Goal: Entertainment & Leisure: Consume media (video, audio)

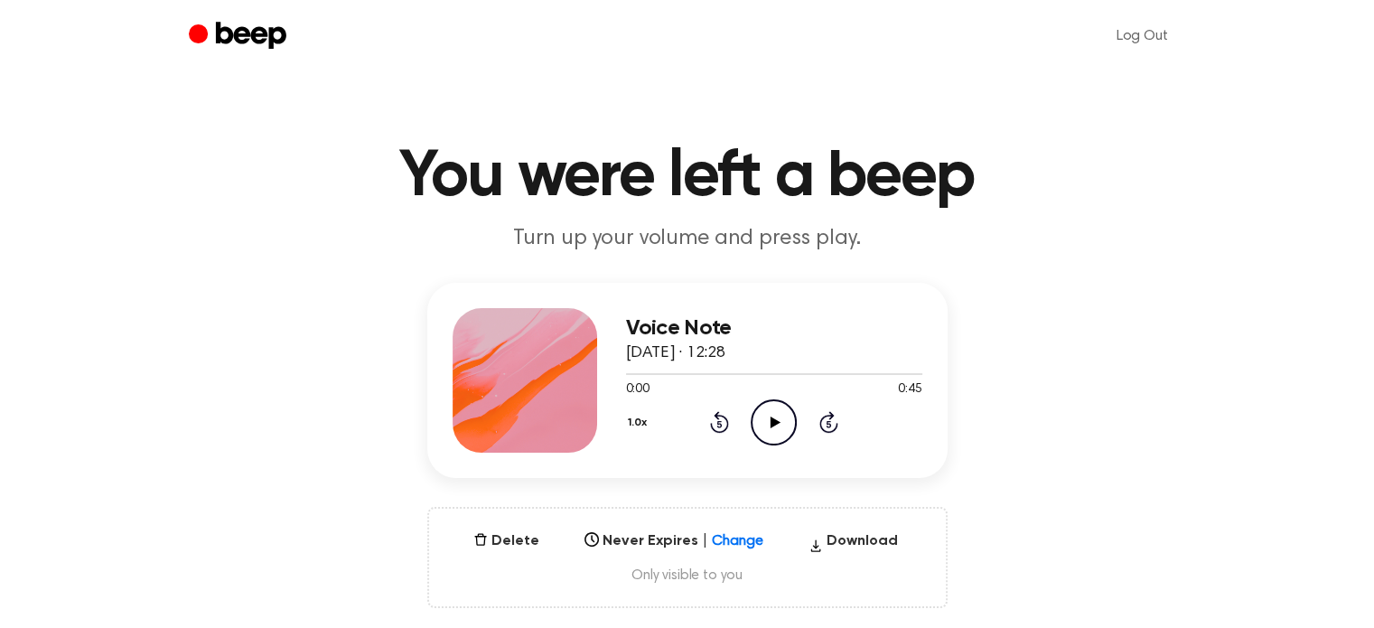
drag, startPoint x: 0, startPoint y: 0, endPoint x: 772, endPoint y: 429, distance: 883.5
click at [772, 429] on icon "Play Audio" at bounding box center [774, 422] width 46 height 46
click at [766, 419] on icon "Play Audio" at bounding box center [774, 422] width 46 height 46
click at [1275, 271] on main "You were left a beep Turn up your volume and press play. Voice Note [DATE] · 10…" at bounding box center [687, 579] width 1374 height 1159
click at [765, 417] on icon "Play Audio" at bounding box center [774, 422] width 46 height 46
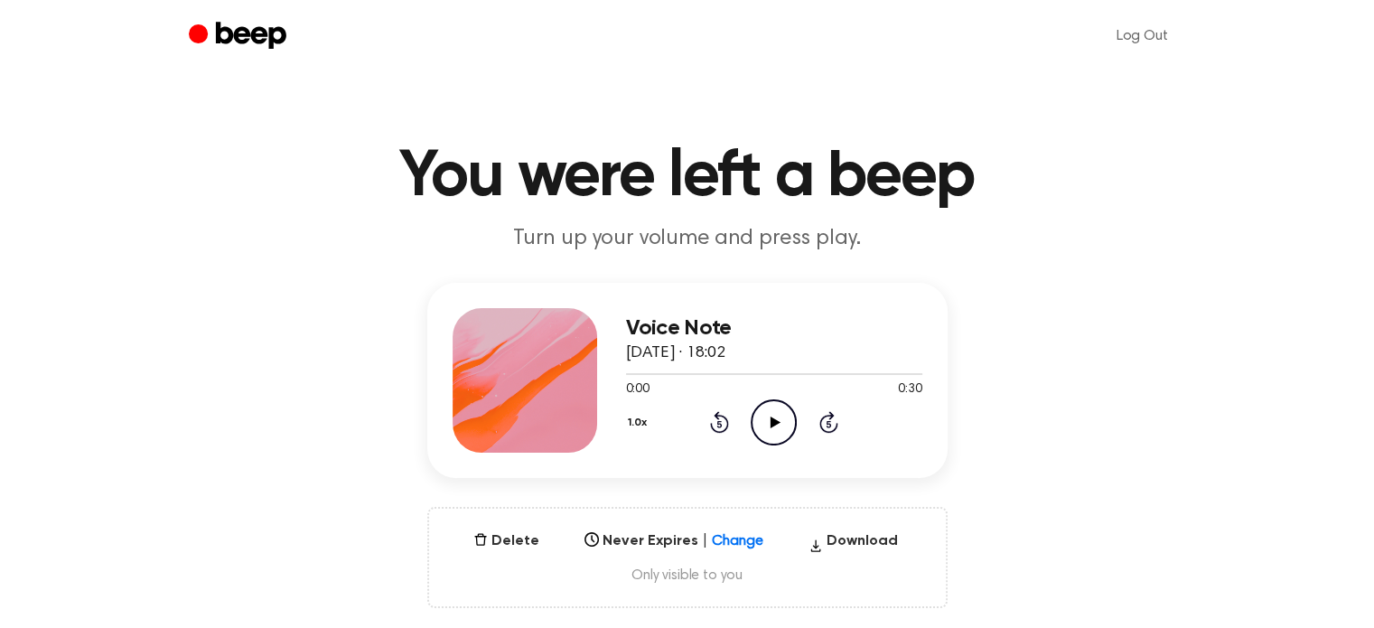
click at [783, 423] on icon "Play Audio" at bounding box center [774, 422] width 46 height 46
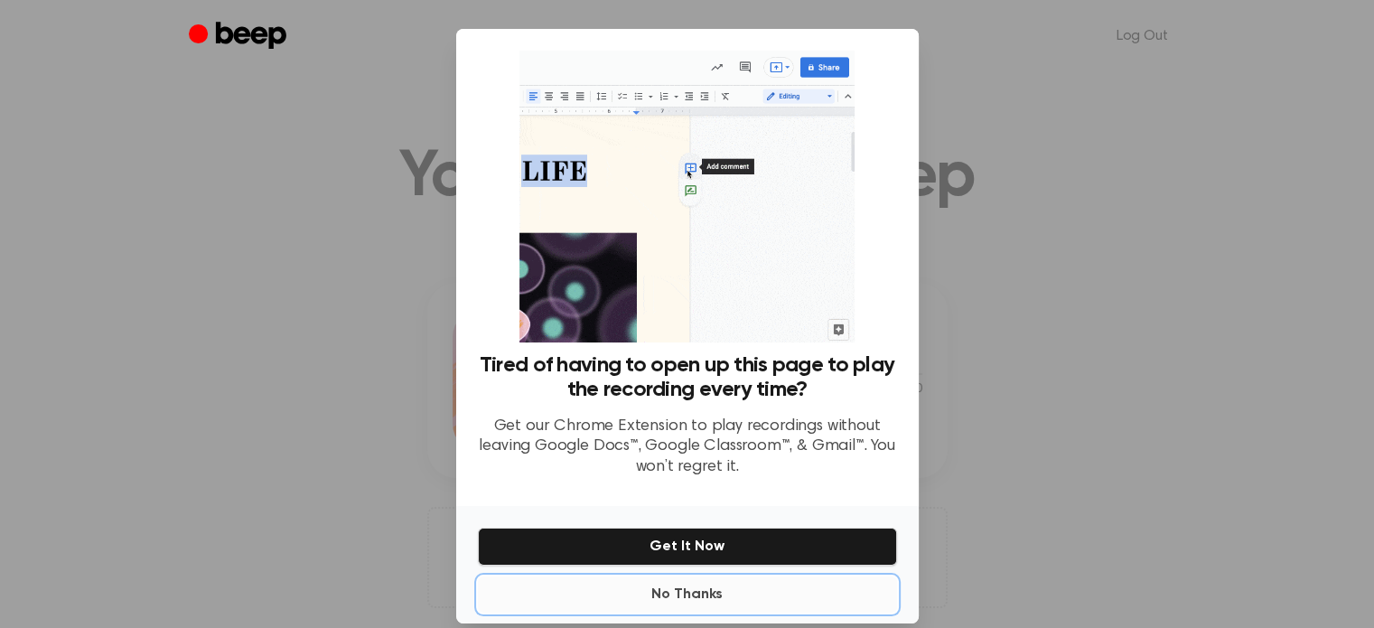
click at [677, 600] on button "No Thanks" at bounding box center [687, 594] width 419 height 36
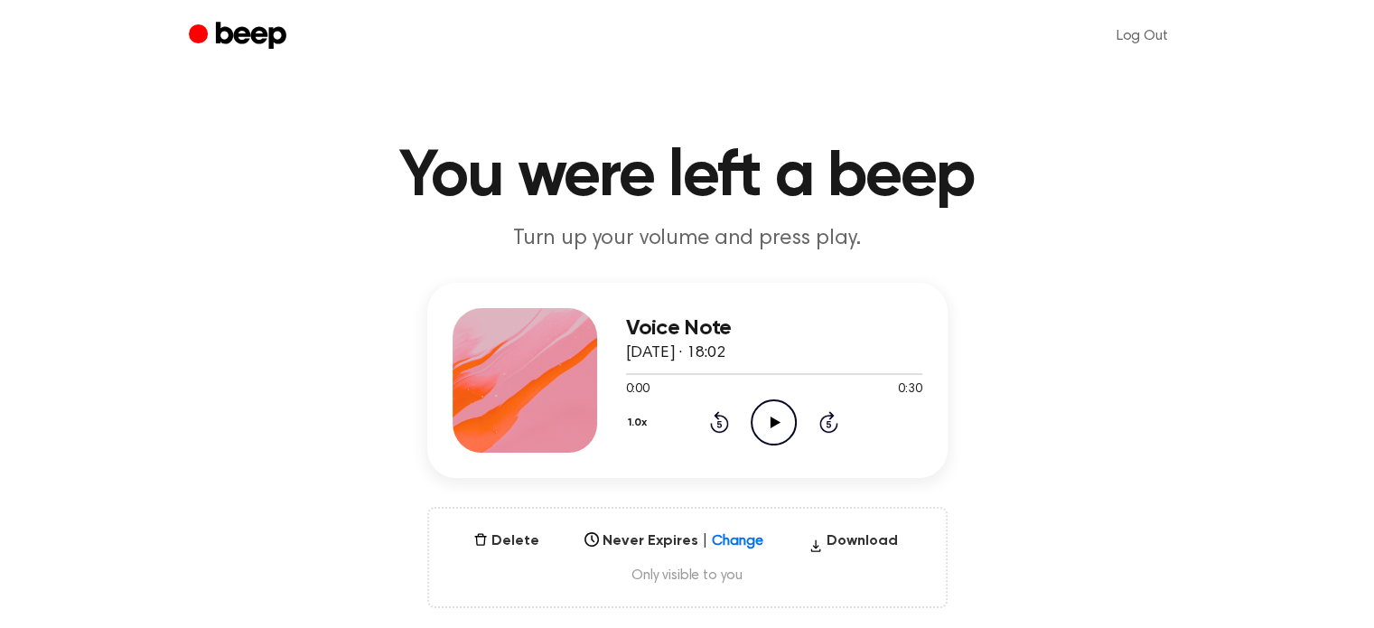
click at [777, 414] on icon "Play Audio" at bounding box center [774, 422] width 46 height 46
